Goal: Transaction & Acquisition: Purchase product/service

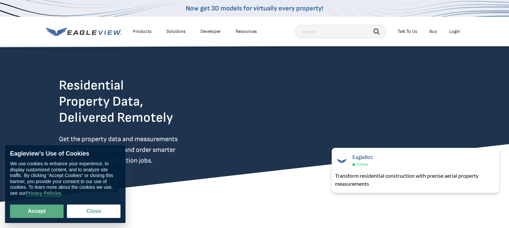
click at [454, 32] on div "Login" at bounding box center [455, 31] width 11 height 6
click at [457, 34] on div "Login" at bounding box center [455, 31] width 11 height 6
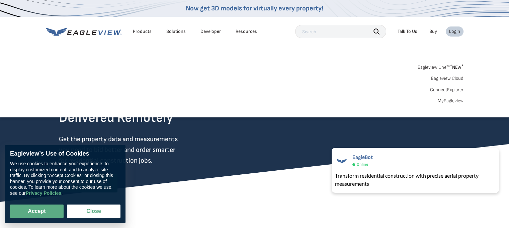
click at [449, 101] on link "MyEagleview" at bounding box center [451, 101] width 26 height 6
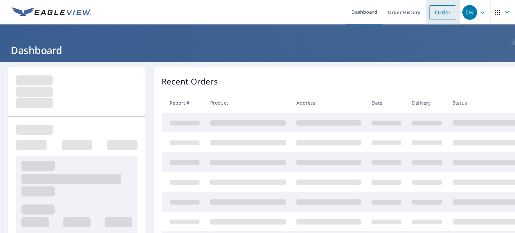
click at [446, 13] on link "Order" at bounding box center [442, 12] width 27 height 14
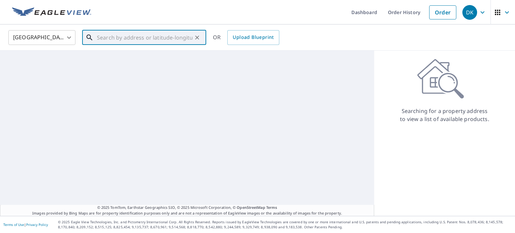
click at [181, 36] on input "text" at bounding box center [144, 37] width 95 height 19
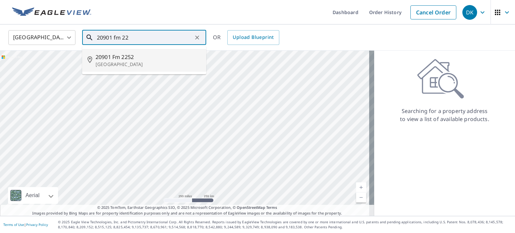
click at [162, 58] on span "20901 Fm 2252" at bounding box center [147, 57] width 105 height 8
type input "20901 Fm 2252 San Antonio, TX 78266"
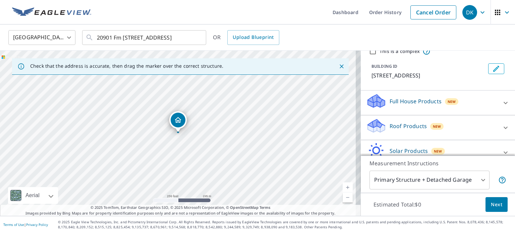
scroll to position [32, 0]
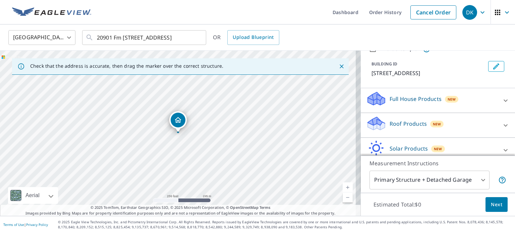
click at [501, 99] on icon at bounding box center [505, 100] width 8 height 8
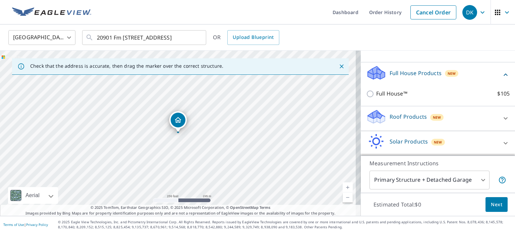
scroll to position [58, 0]
click at [501, 116] on icon at bounding box center [505, 118] width 8 height 8
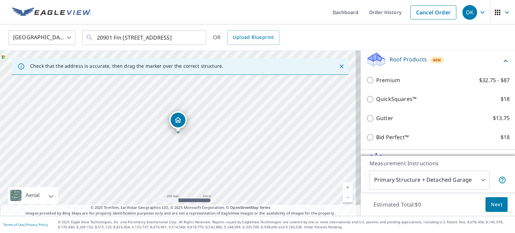
scroll to position [158, 0]
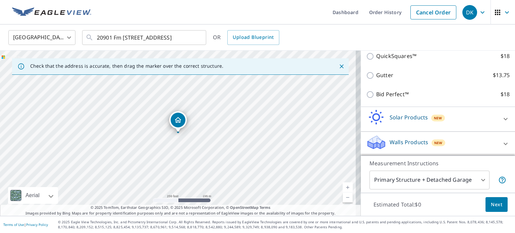
click at [485, 146] on div "Walls Products New" at bounding box center [431, 143] width 131 height 19
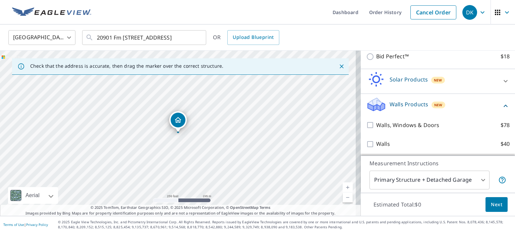
click at [426, 183] on body "DK DK Dashboard Order History Cancel Order DK United States US ​ 20901 Fm 2252 …" at bounding box center [257, 116] width 515 height 233
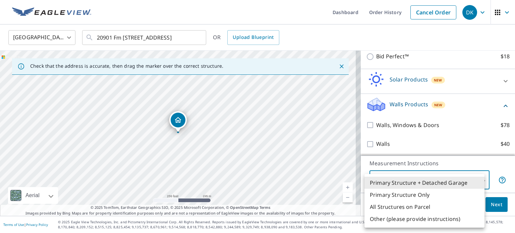
click at [426, 183] on li "Primary Structure + Detached Garage" at bounding box center [424, 183] width 120 height 12
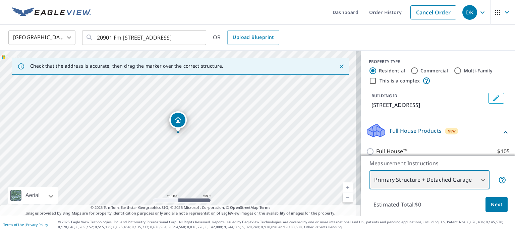
scroll to position [0, 0]
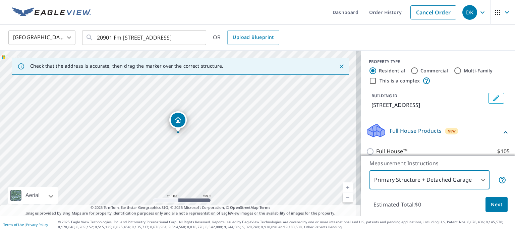
click at [410, 72] on input "Commercial" at bounding box center [414, 71] width 8 height 8
radio input "true"
type input "4"
